Goal: Browse casually

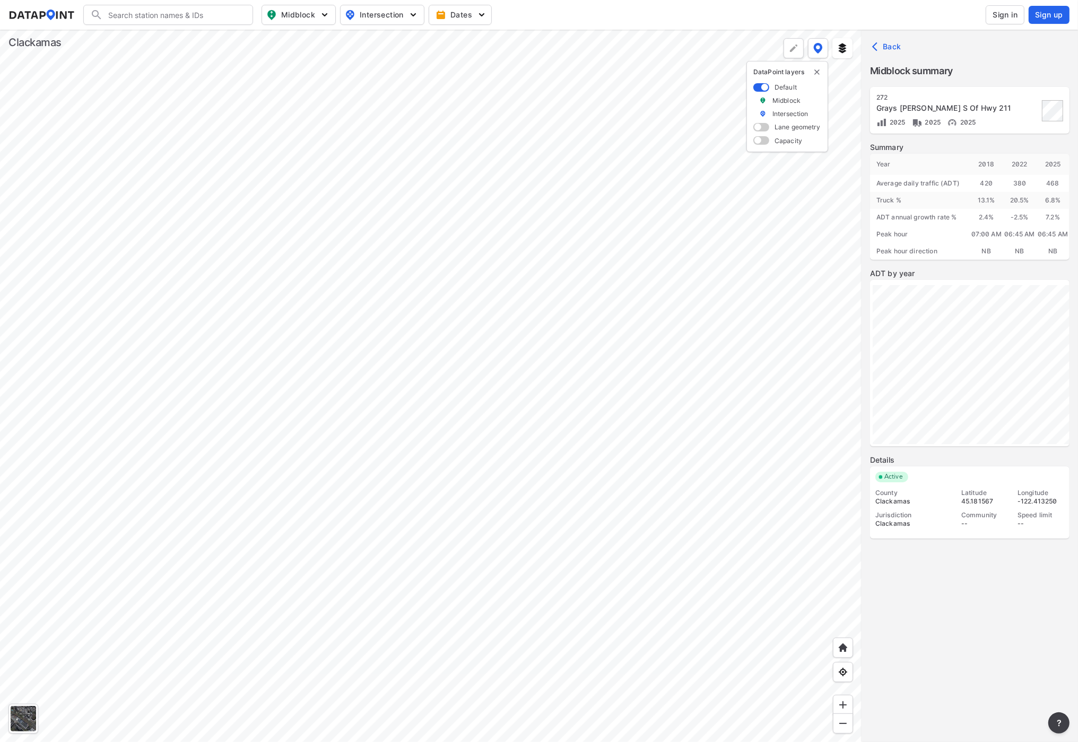
click at [189, 419] on div at bounding box center [430, 386] width 861 height 713
click at [638, 559] on div at bounding box center [430, 386] width 861 height 713
click at [431, 600] on div at bounding box center [430, 386] width 861 height 713
click at [406, 671] on div at bounding box center [430, 386] width 861 height 713
click at [416, 742] on div at bounding box center [430, 386] width 861 height 713
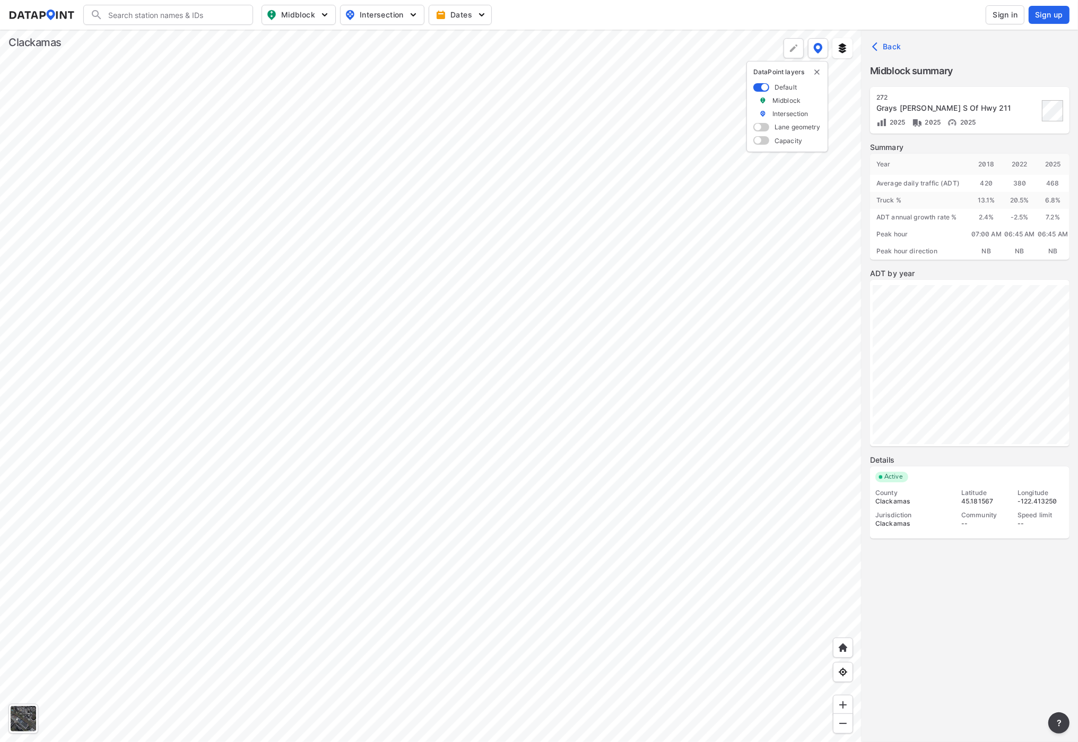
click at [434, 742] on div at bounding box center [430, 386] width 861 height 713
click at [456, 640] on div at bounding box center [430, 386] width 861 height 713
click at [237, 494] on div at bounding box center [430, 386] width 861 height 713
click at [261, 638] on div at bounding box center [430, 386] width 861 height 713
click at [357, 559] on div at bounding box center [430, 386] width 861 height 713
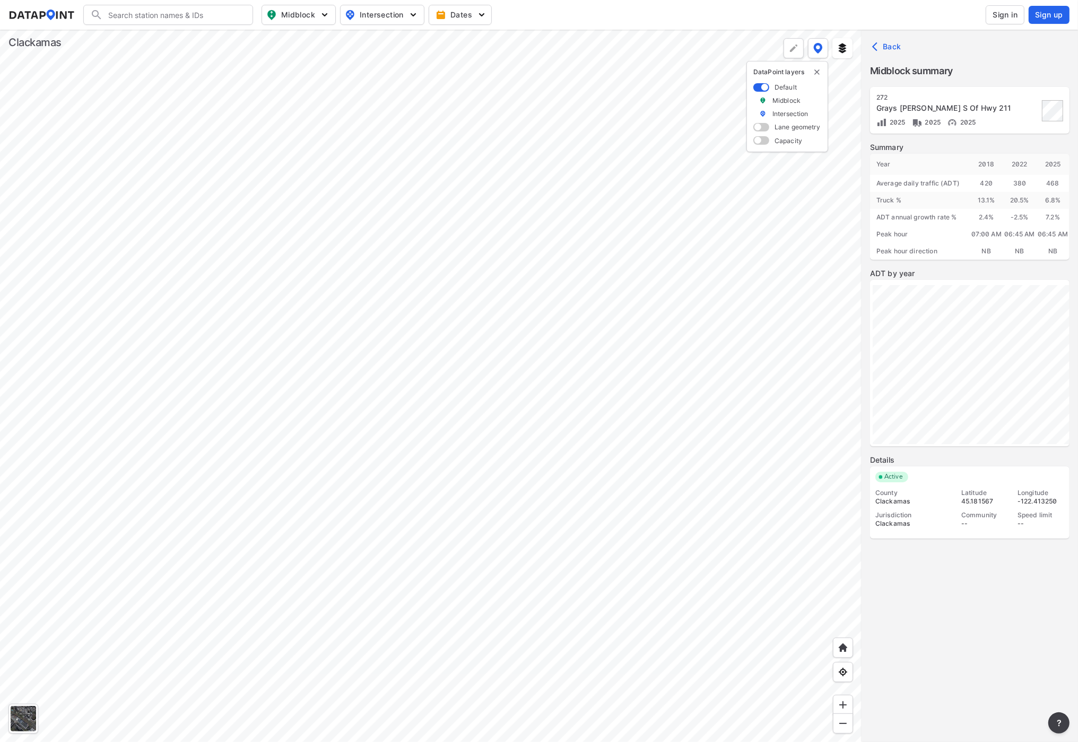
click at [468, 474] on div at bounding box center [430, 386] width 861 height 713
click at [489, 368] on div at bounding box center [430, 386] width 861 height 713
click at [445, 373] on div at bounding box center [430, 386] width 861 height 713
click at [522, 433] on div at bounding box center [430, 386] width 861 height 713
click at [495, 422] on div at bounding box center [430, 386] width 861 height 713
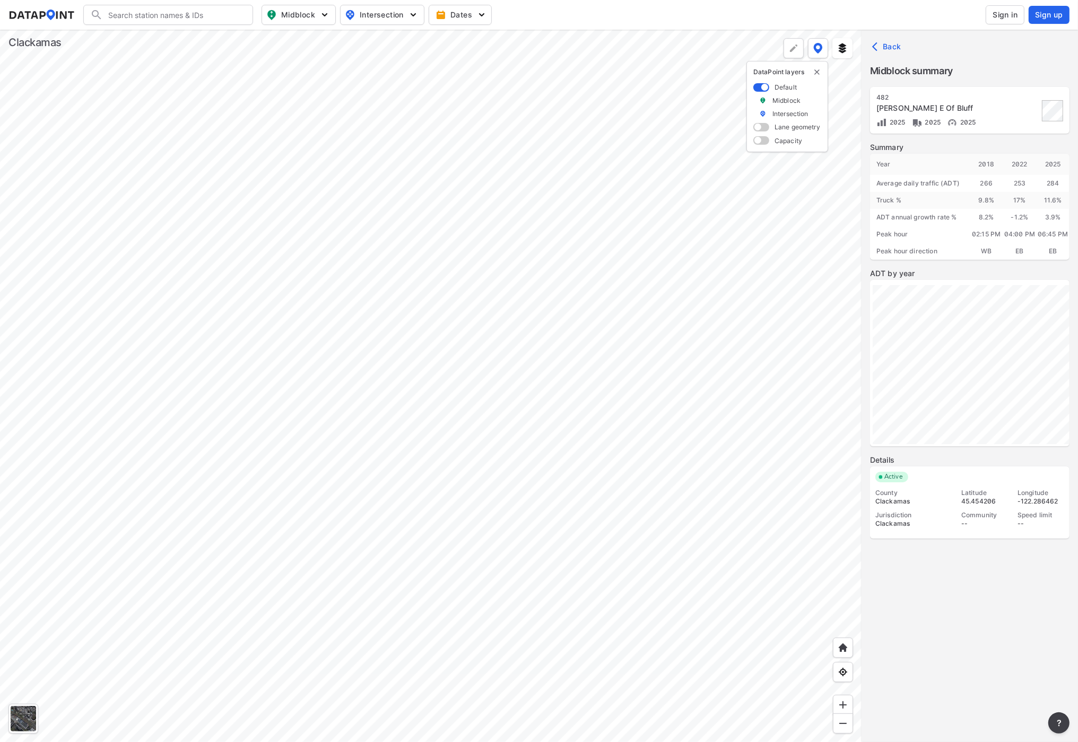
click at [440, 435] on div at bounding box center [430, 386] width 861 height 713
click at [410, 483] on div at bounding box center [430, 386] width 861 height 713
click at [228, 426] on div at bounding box center [430, 386] width 861 height 713
click at [229, 532] on div at bounding box center [430, 386] width 861 height 713
click at [464, 495] on div at bounding box center [430, 386] width 861 height 713
